Goal: Information Seeking & Learning: Learn about a topic

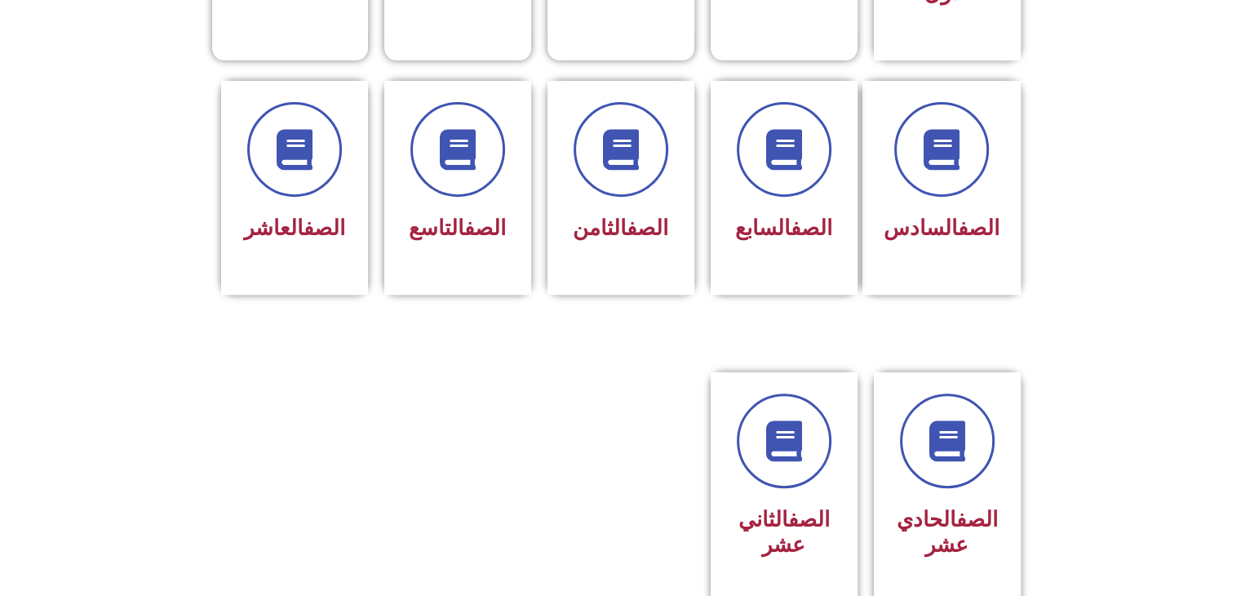
scroll to position [643, 0]
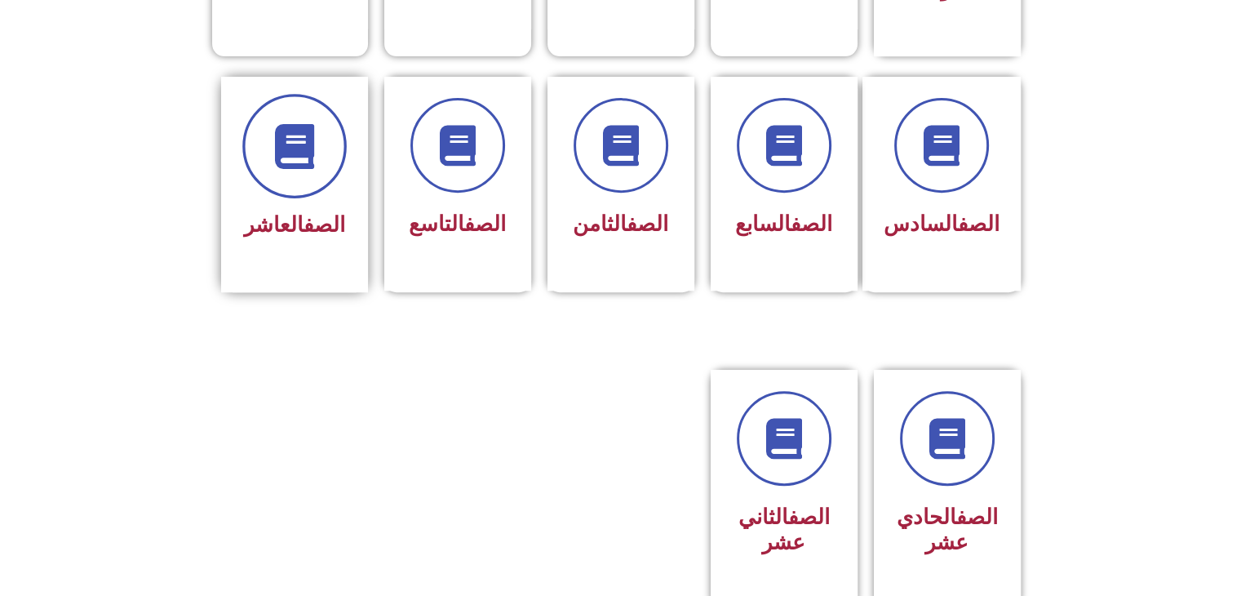
click at [291, 140] on span at bounding box center [294, 146] width 104 height 104
click at [268, 154] on span at bounding box center [294, 146] width 104 height 104
click at [259, 136] on span at bounding box center [294, 146] width 104 height 104
click at [264, 212] on span "الصف العاشر" at bounding box center [294, 224] width 101 height 24
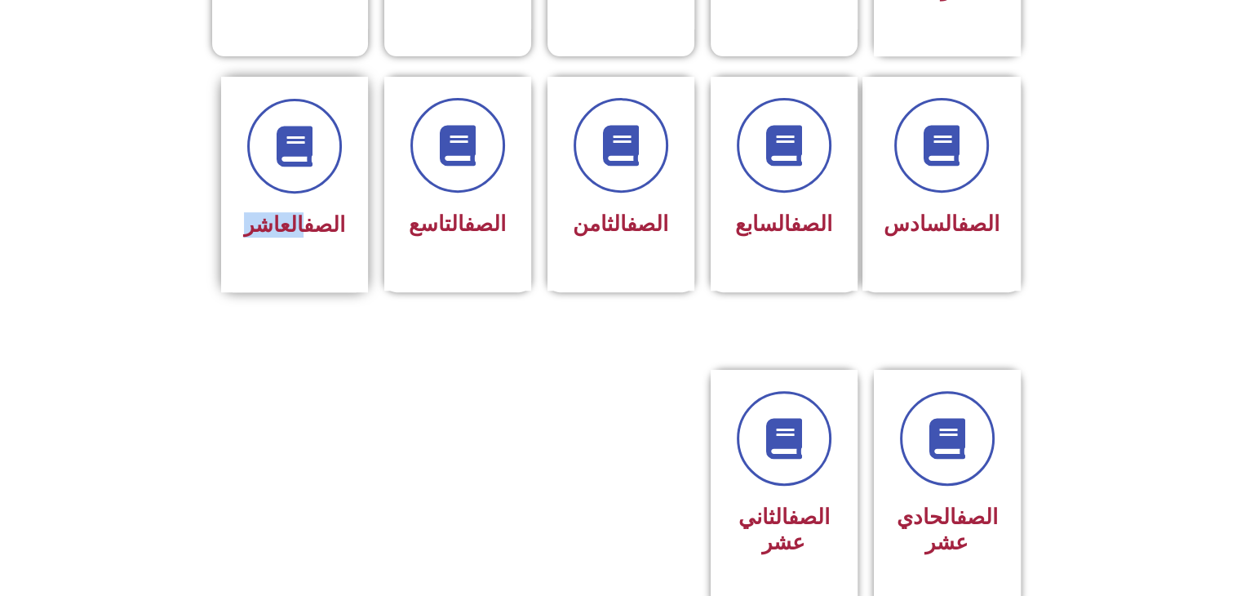
click at [264, 212] on span "الصف العاشر" at bounding box center [294, 224] width 101 height 24
click at [311, 123] on icon at bounding box center [294, 145] width 45 height 45
click at [308, 123] on icon at bounding box center [294, 145] width 45 height 45
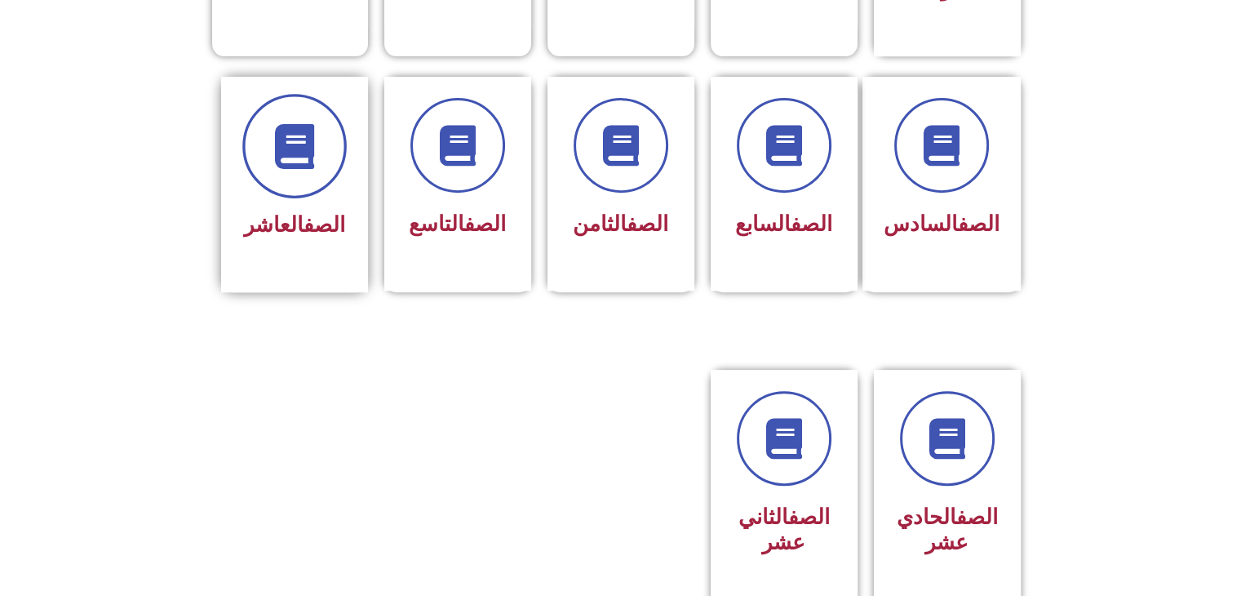
click at [308, 123] on icon at bounding box center [294, 145] width 45 height 45
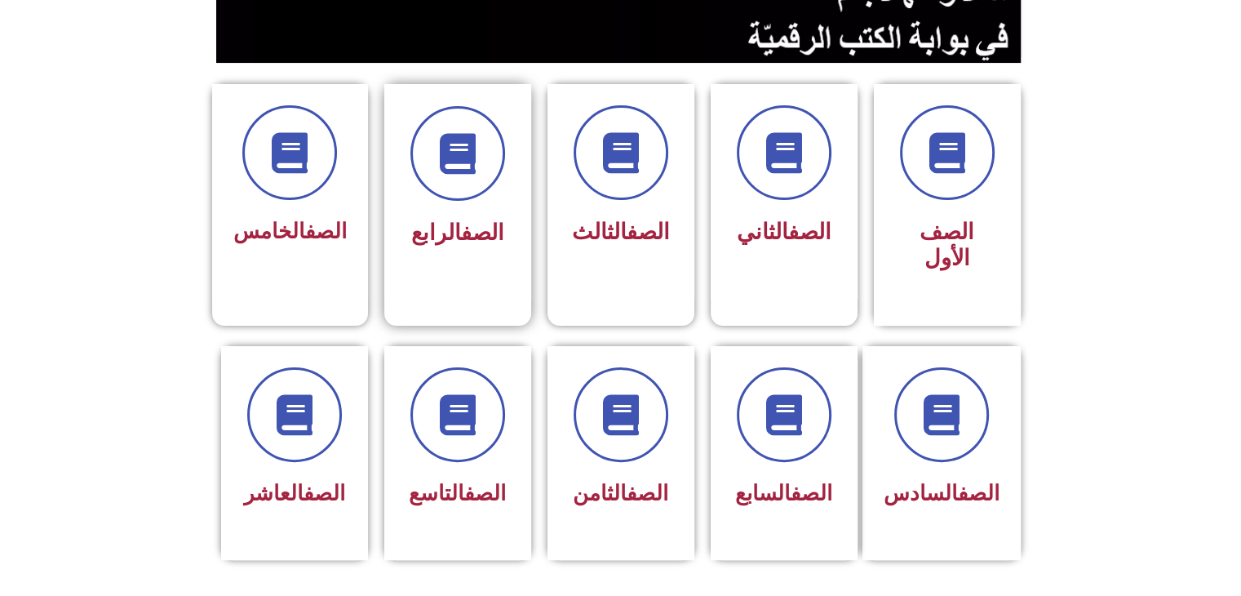
scroll to position [379, 0]
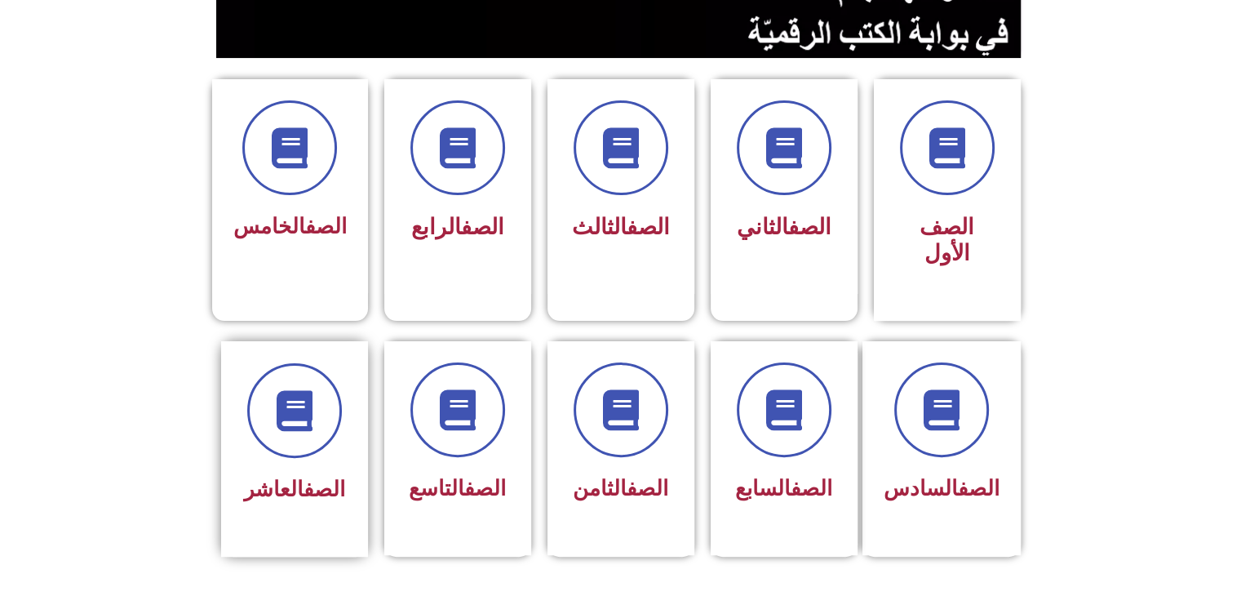
click at [289, 476] on span "الصف العاشر" at bounding box center [294, 488] width 101 height 24
click at [294, 388] on icon at bounding box center [294, 410] width 45 height 45
click at [224, 423] on div "الصف العاشر" at bounding box center [294, 448] width 147 height 215
click at [262, 476] on span "الصف العاشر" at bounding box center [294, 488] width 101 height 24
click at [294, 388] on icon at bounding box center [294, 410] width 45 height 45
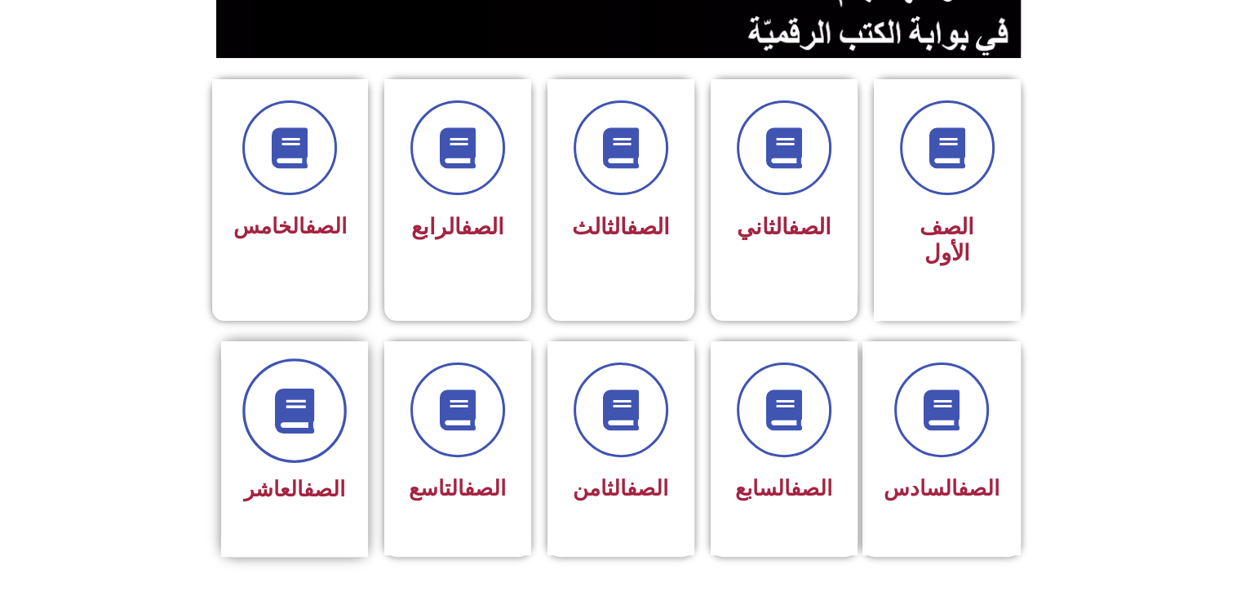
click at [296, 388] on icon at bounding box center [294, 410] width 45 height 45
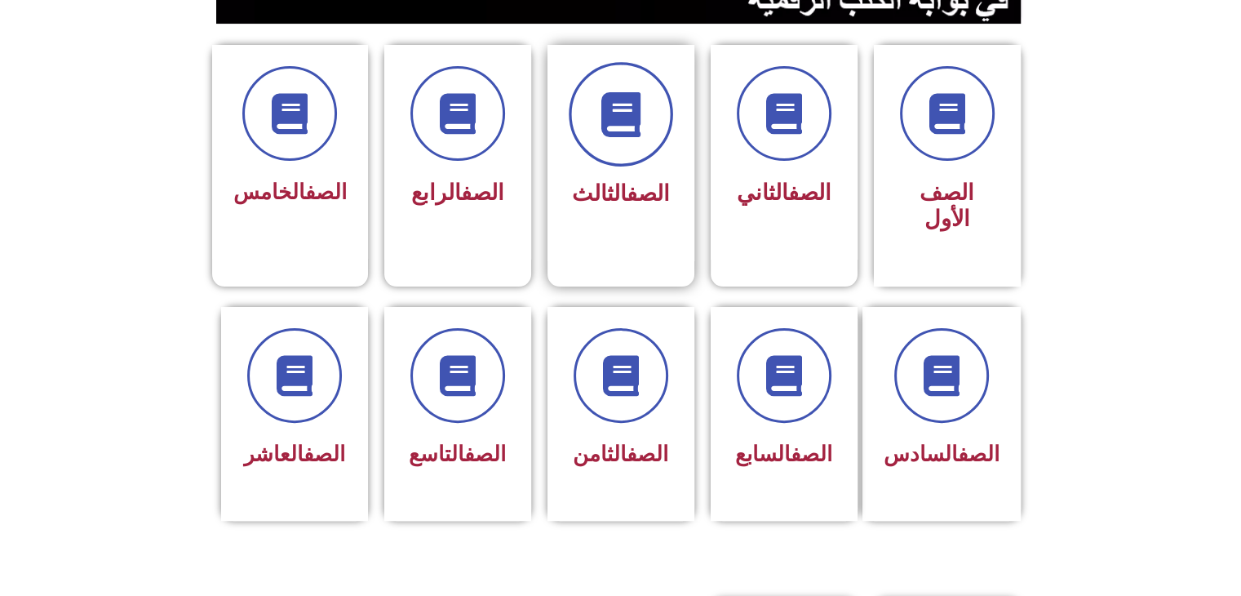
scroll to position [0, 0]
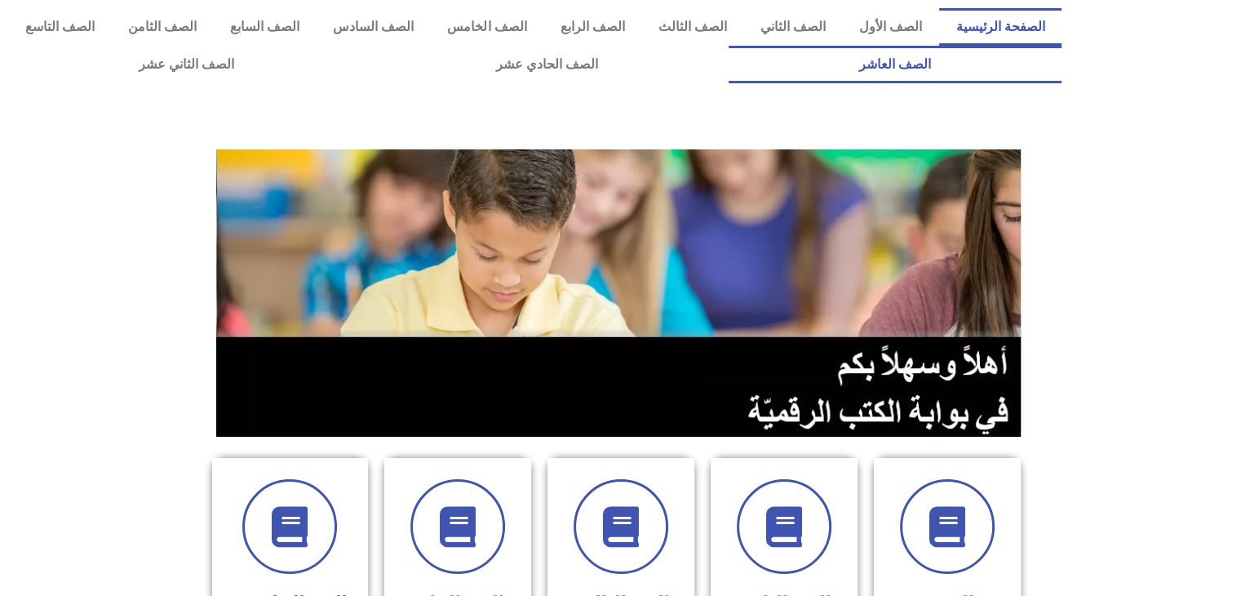
click at [729, 46] on link "الصف العاشر" at bounding box center [895, 65] width 333 height 38
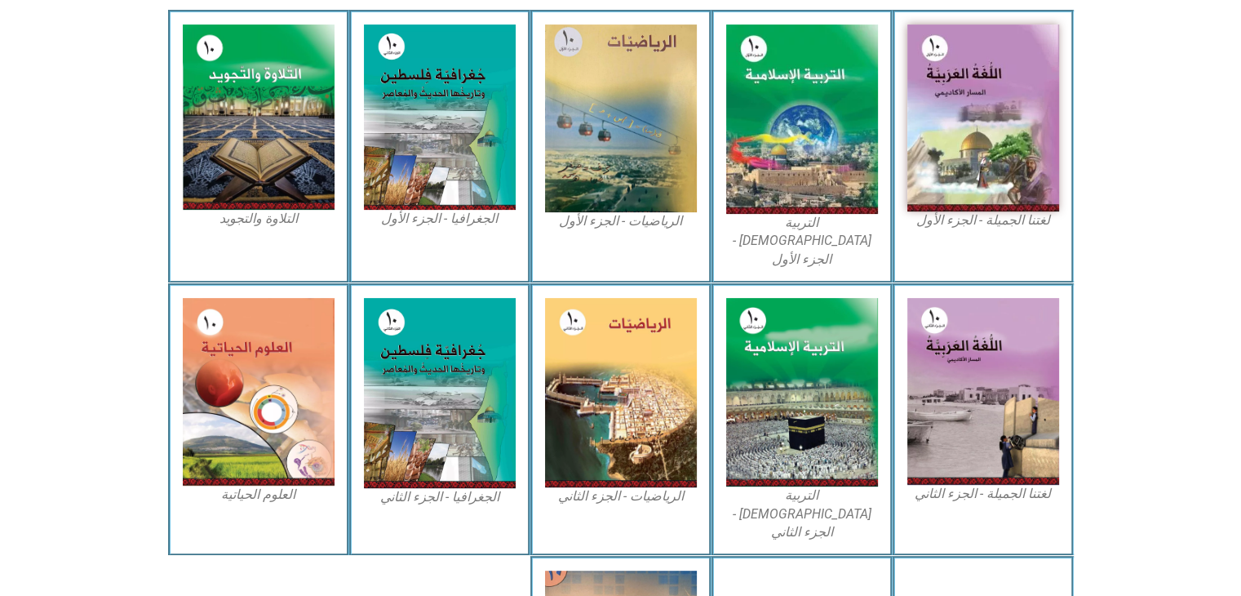
scroll to position [496, 0]
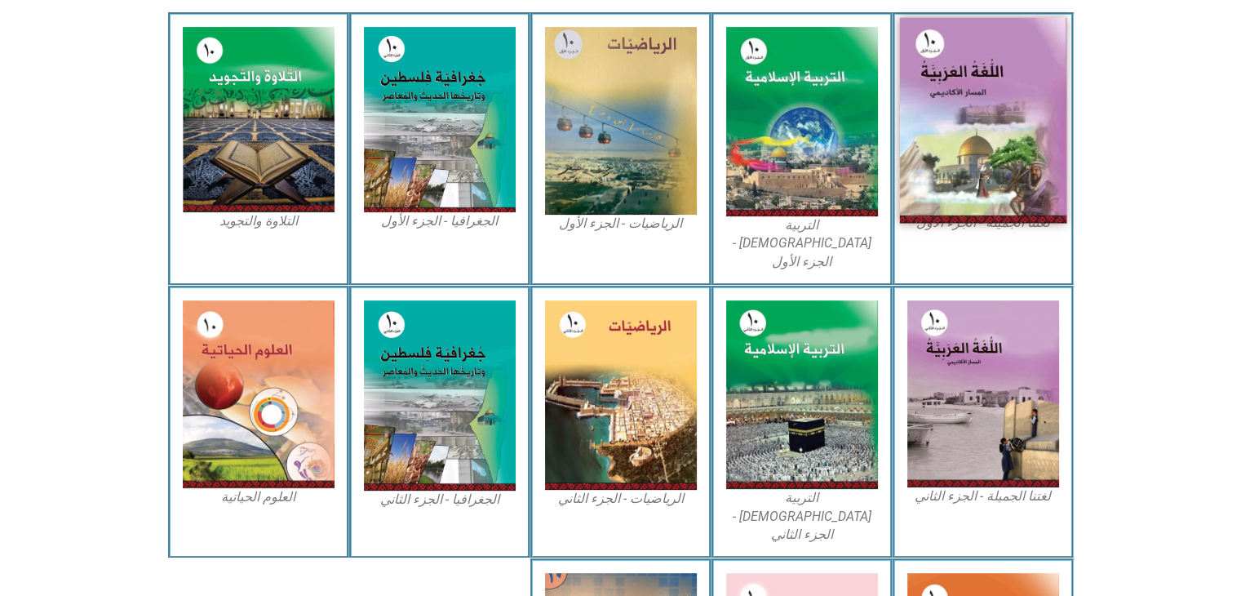
click at [919, 115] on img at bounding box center [982, 121] width 167 height 206
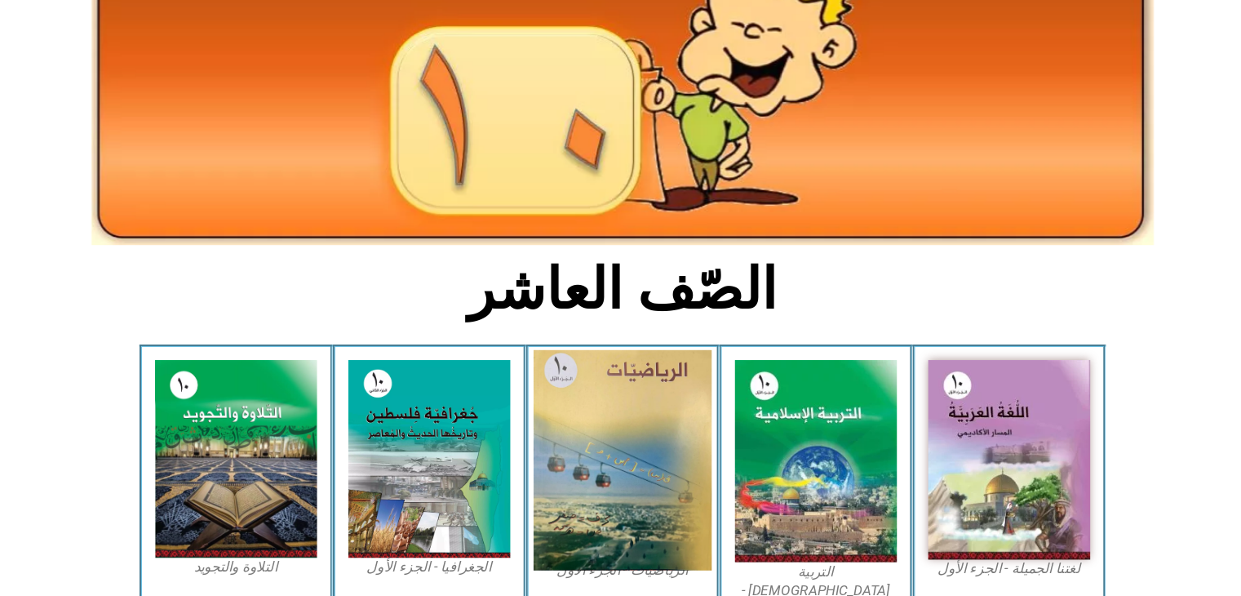
scroll to position [0, 0]
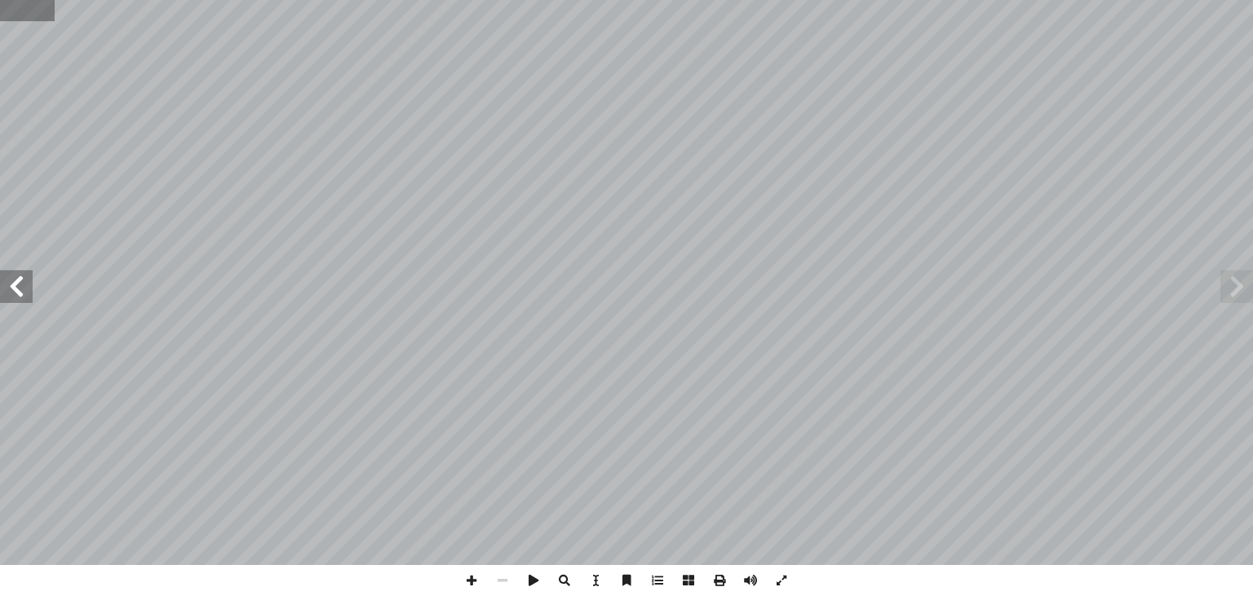
click at [17, 14] on input "text" at bounding box center [27, 10] width 55 height 21
type input "**"
click at [17, 299] on span at bounding box center [16, 286] width 33 height 33
